Goal: Information Seeking & Learning: Understand process/instructions

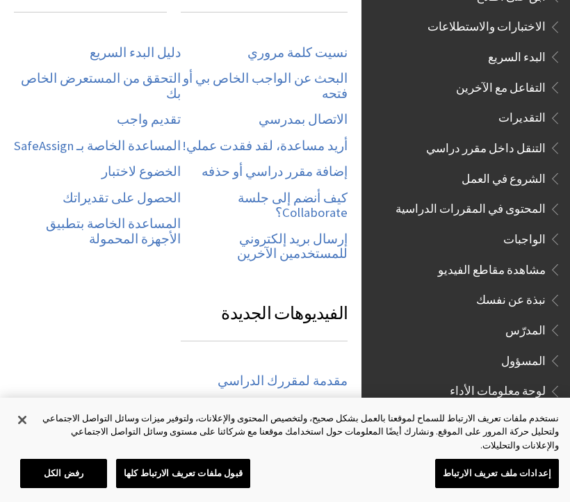
scroll to position [655, 0]
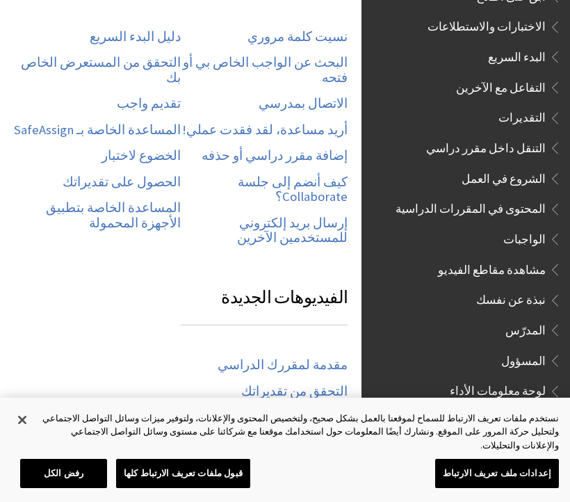
click at [523, 227] on span "الواجبات" at bounding box center [524, 236] width 42 height 19
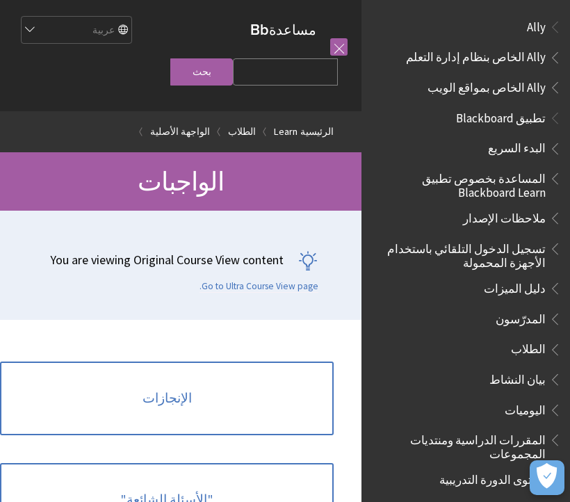
scroll to position [-1, 0]
click at [343, 49] on link at bounding box center [338, 46] width 17 height 17
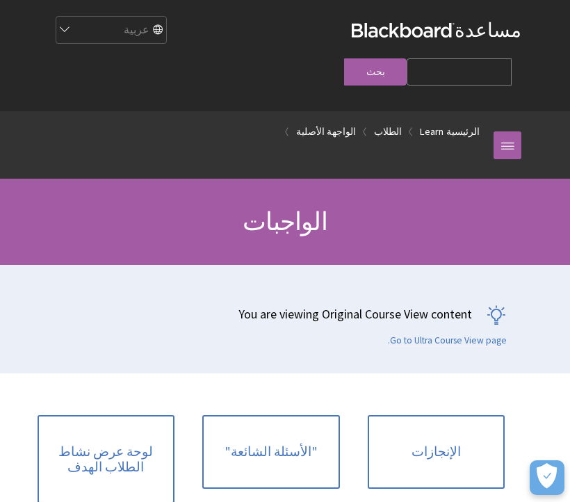
scroll to position [0, 0]
click at [441, 123] on link "Learn" at bounding box center [432, 131] width 24 height 17
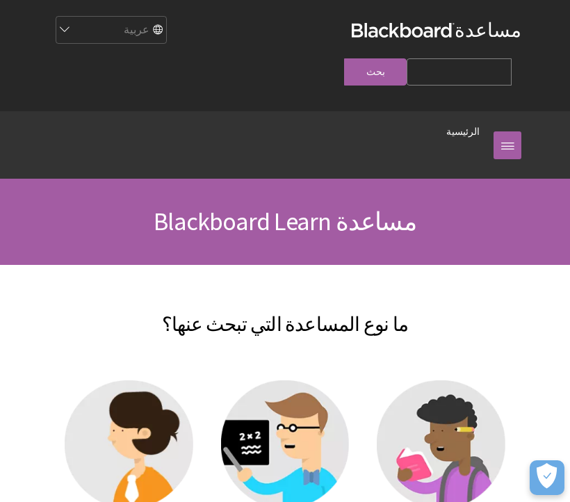
click at [493, 118] on ol "الرئيسية" at bounding box center [271, 131] width 445 height 41
click at [498, 131] on link at bounding box center [508, 145] width 28 height 28
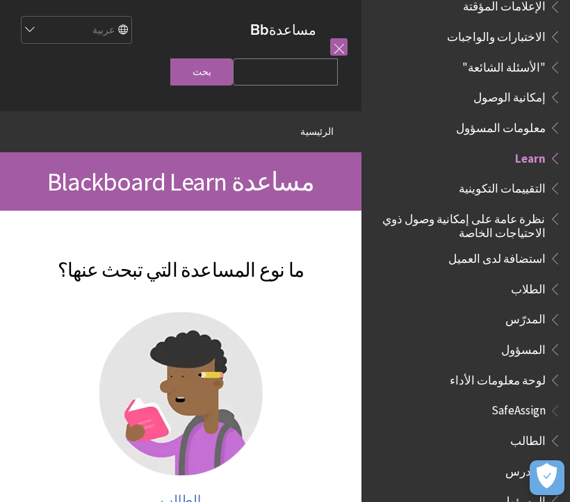
click at [330, 51] on link at bounding box center [338, 46] width 17 height 17
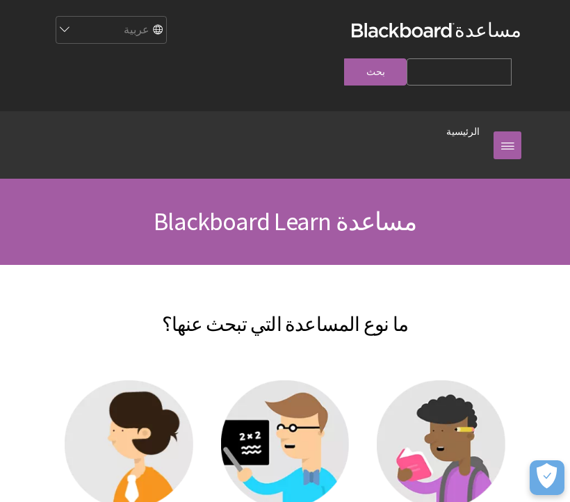
click at [46, 17] on div "مساعدة Blackboard مساعدة Bb English عربية Català Cymraeg Deutsch Español Suomi …" at bounding box center [285, 55] width 501 height 111
